Goal: Use online tool/utility: Utilize a website feature to perform a specific function

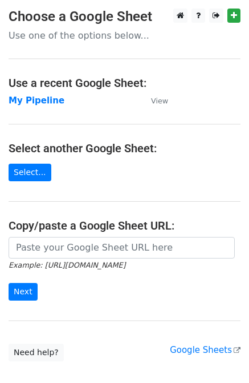
click at [79, 244] on input "url" at bounding box center [122, 248] width 226 height 22
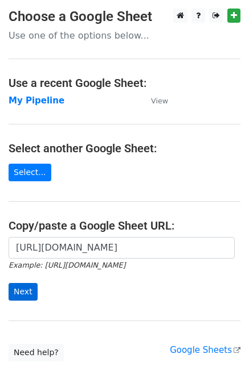
type input "https://docs.google.com/spreadsheets/d/1U_mQk6aSlQtYKjJl1zyBDHA5CHALlrQZ76MJY6o…"
click at [28, 289] on input "Next" at bounding box center [23, 292] width 29 height 18
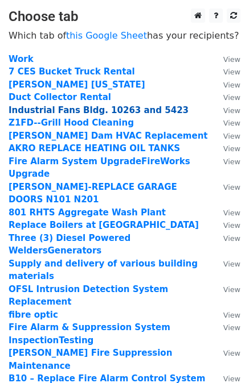
click at [71, 110] on strong "Industrial Fans Bldg. 10263 and 5423" at bounding box center [99, 110] width 180 height 10
